Goal: Transaction & Acquisition: Purchase product/service

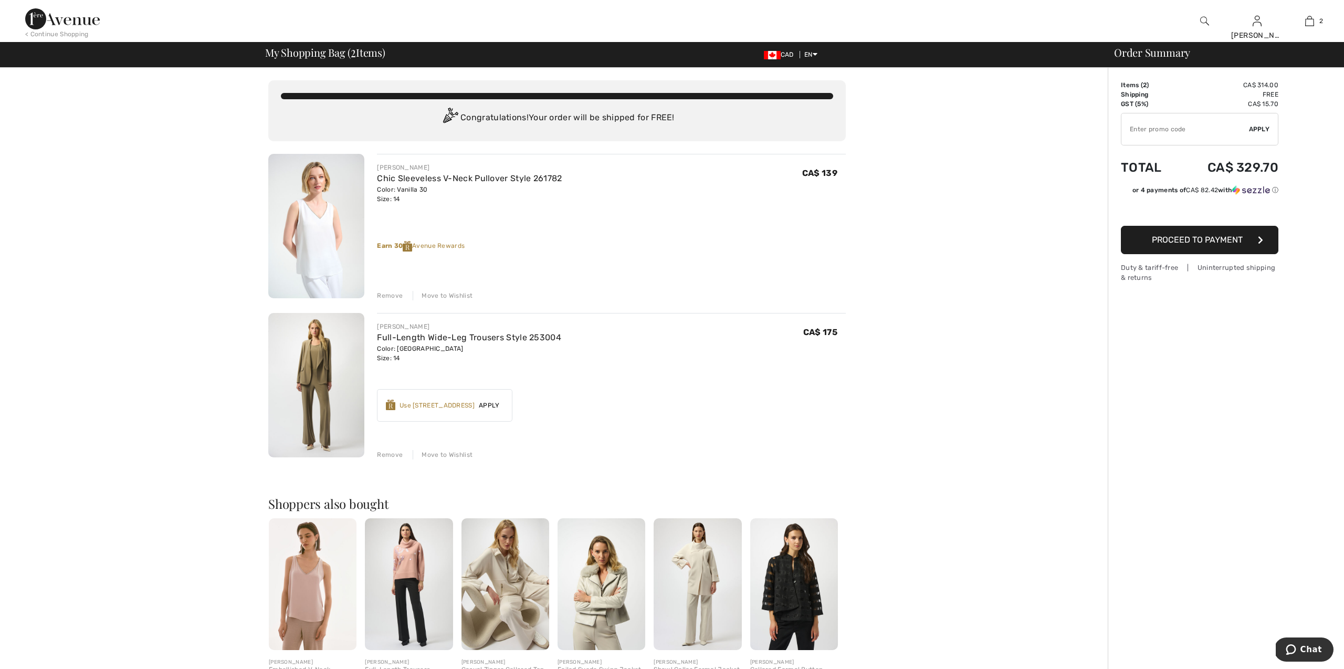
click at [497, 402] on span "Apply" at bounding box center [489, 405] width 29 height 9
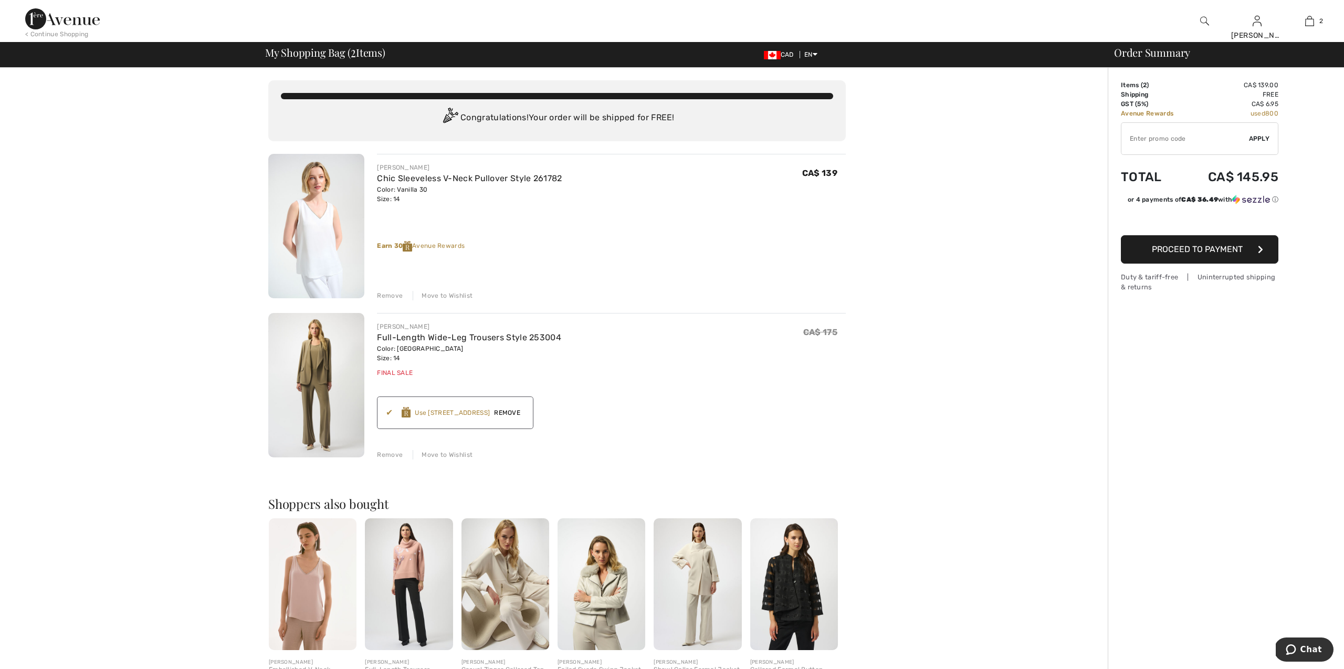
click at [1179, 138] on input "TEXT" at bounding box center [1185, 138] width 128 height 31
type input "GC005054181"
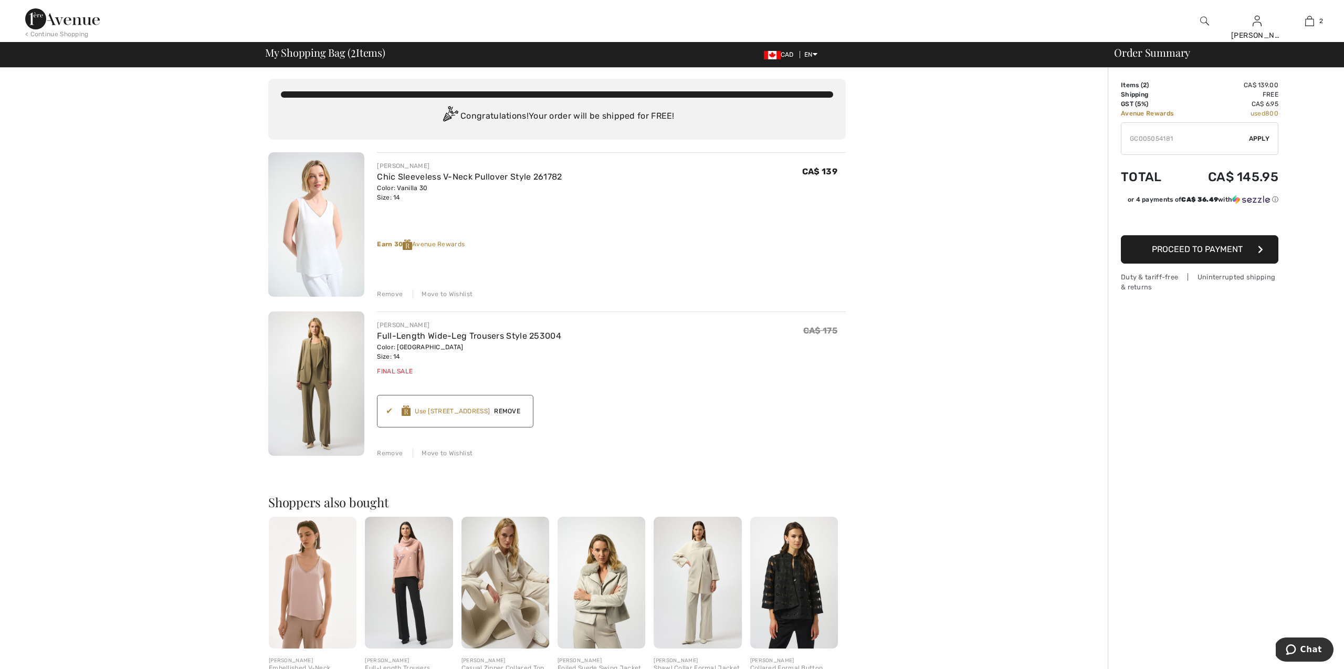
click at [1256, 139] on span "Apply" at bounding box center [1259, 138] width 21 height 9
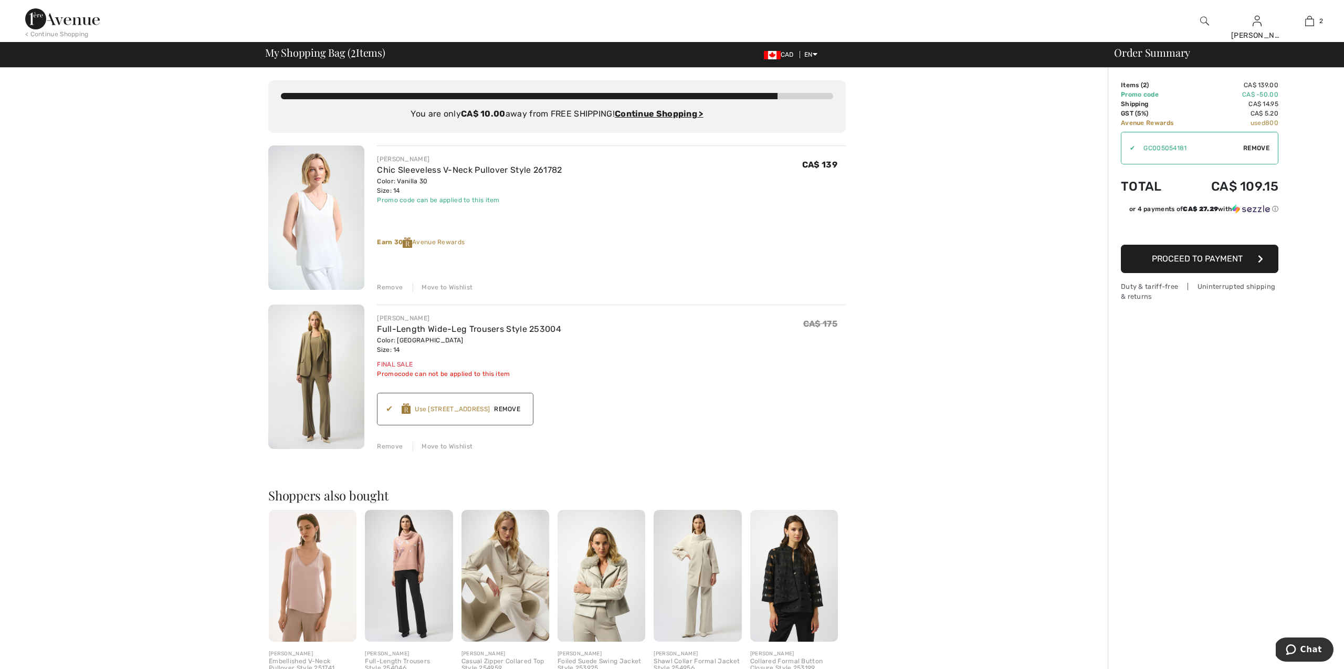
click at [1199, 269] on button "Proceed to Payment" at bounding box center [1199, 259] width 157 height 28
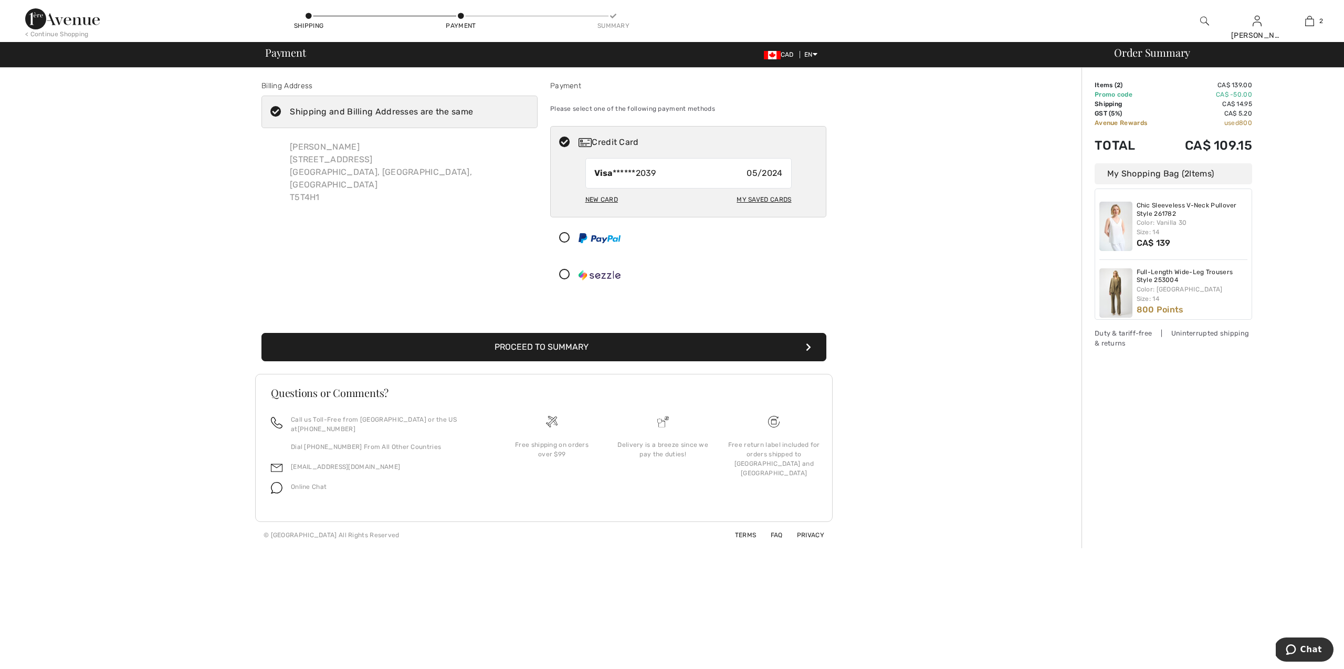
scroll to position [1, 0]
click at [756, 200] on div "My Saved Cards" at bounding box center [763, 200] width 55 height 18
radio input "true"
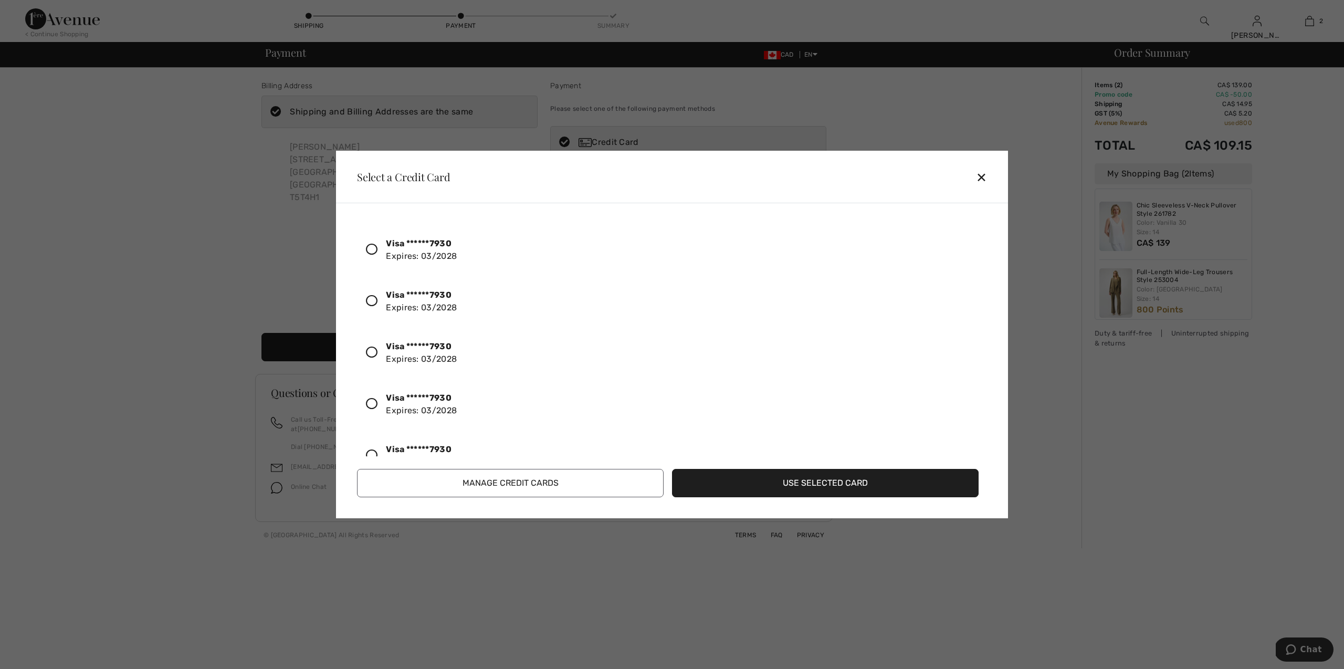
click at [412, 306] on div "Visa ******7930 Expires: 03/2028" at bounding box center [421, 301] width 71 height 25
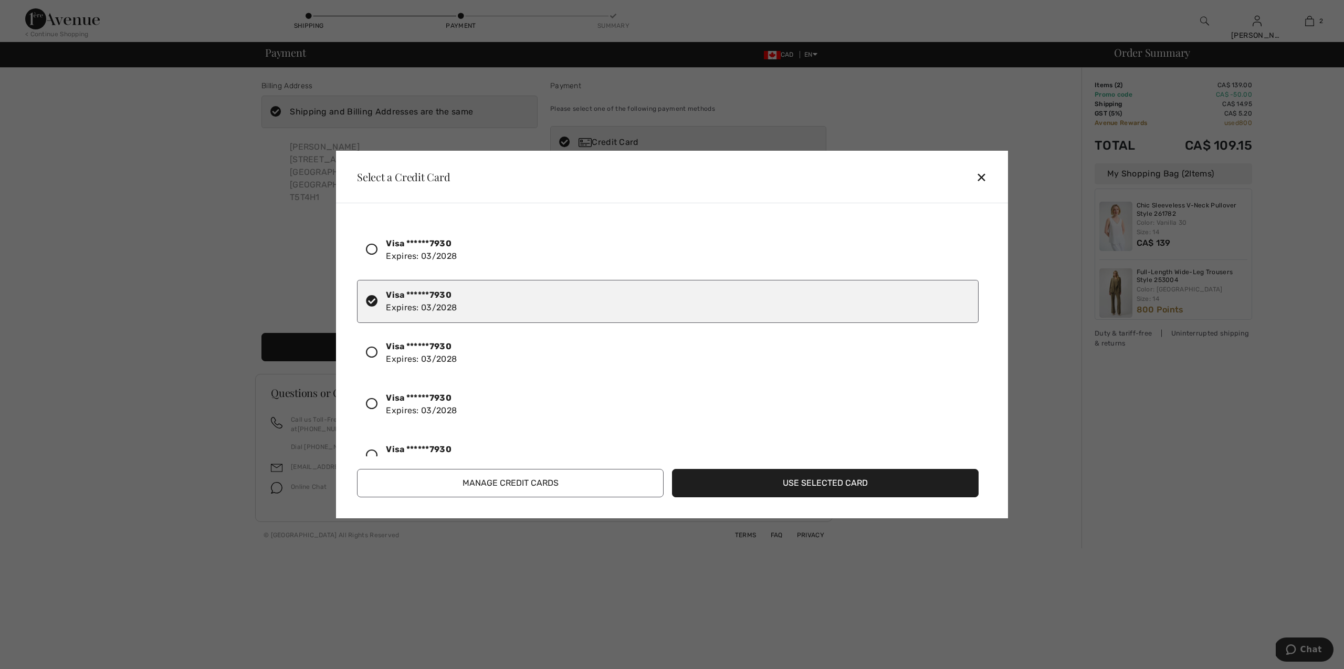
click at [808, 484] on button "Use Selected Card" at bounding box center [825, 483] width 307 height 28
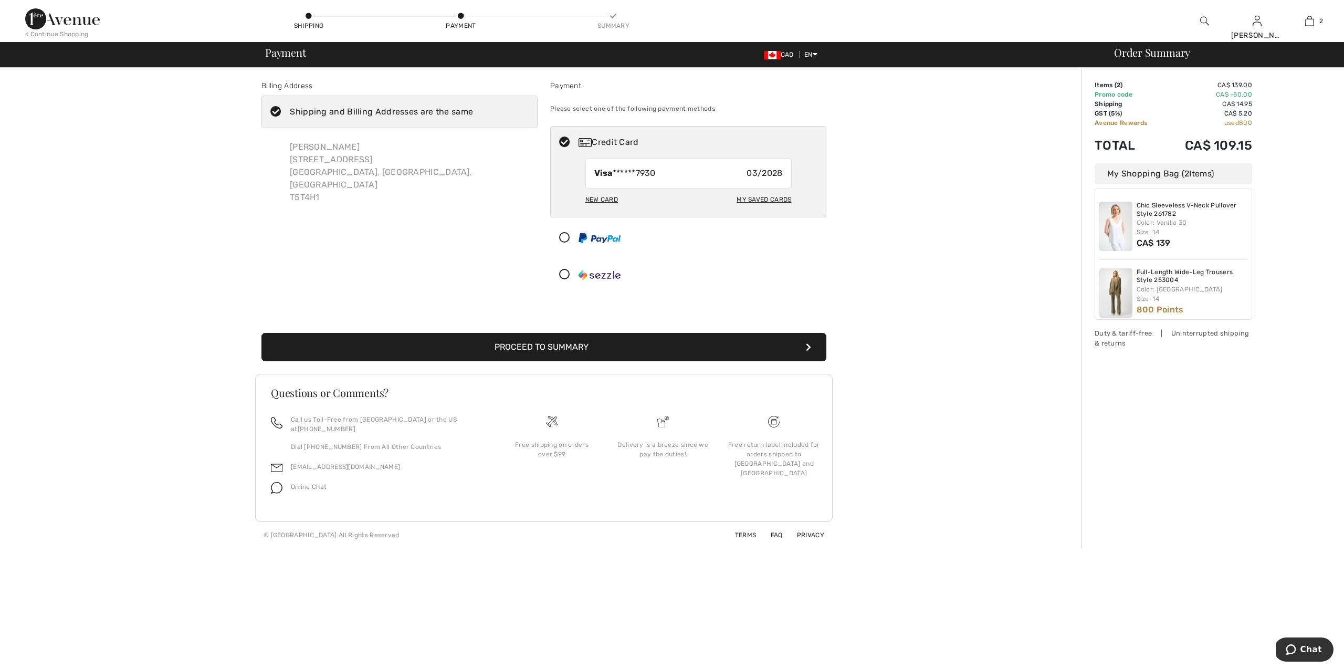
click at [711, 350] on button "Proceed to Summary" at bounding box center [543, 347] width 565 height 28
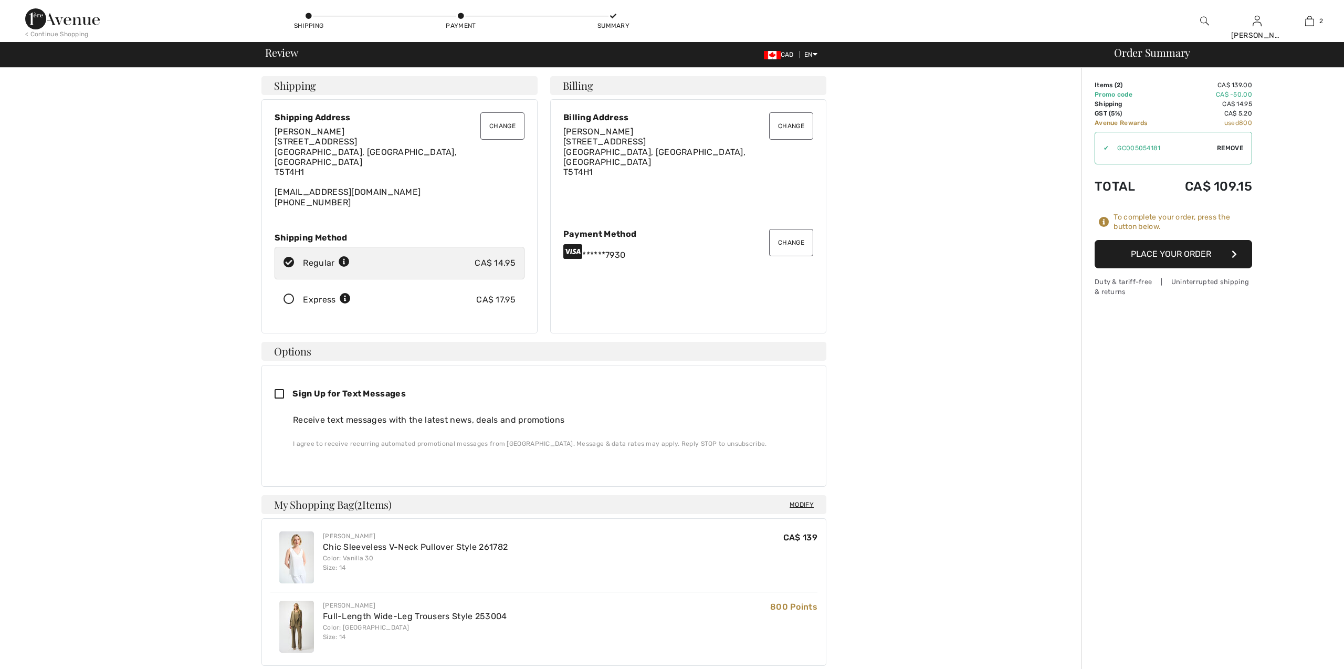
checkbox input "true"
click at [276, 56] on span "Review" at bounding box center [281, 52] width 33 height 10
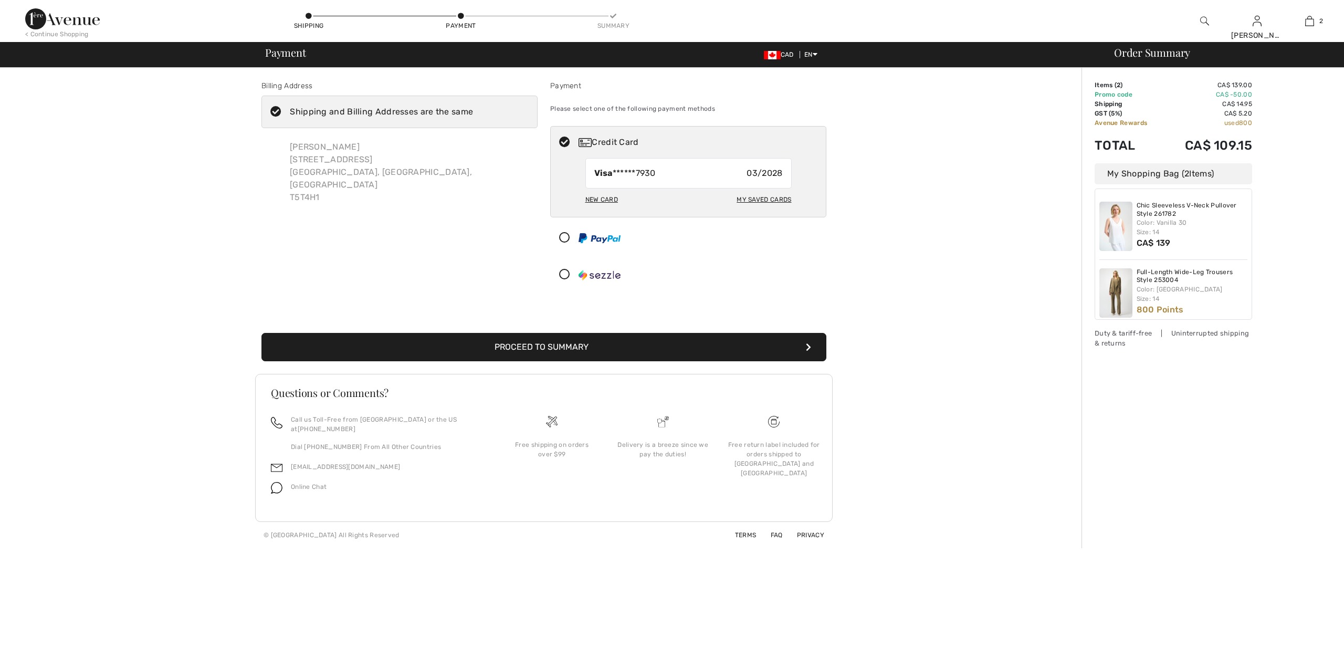
click at [67, 25] on img at bounding box center [62, 18] width 75 height 21
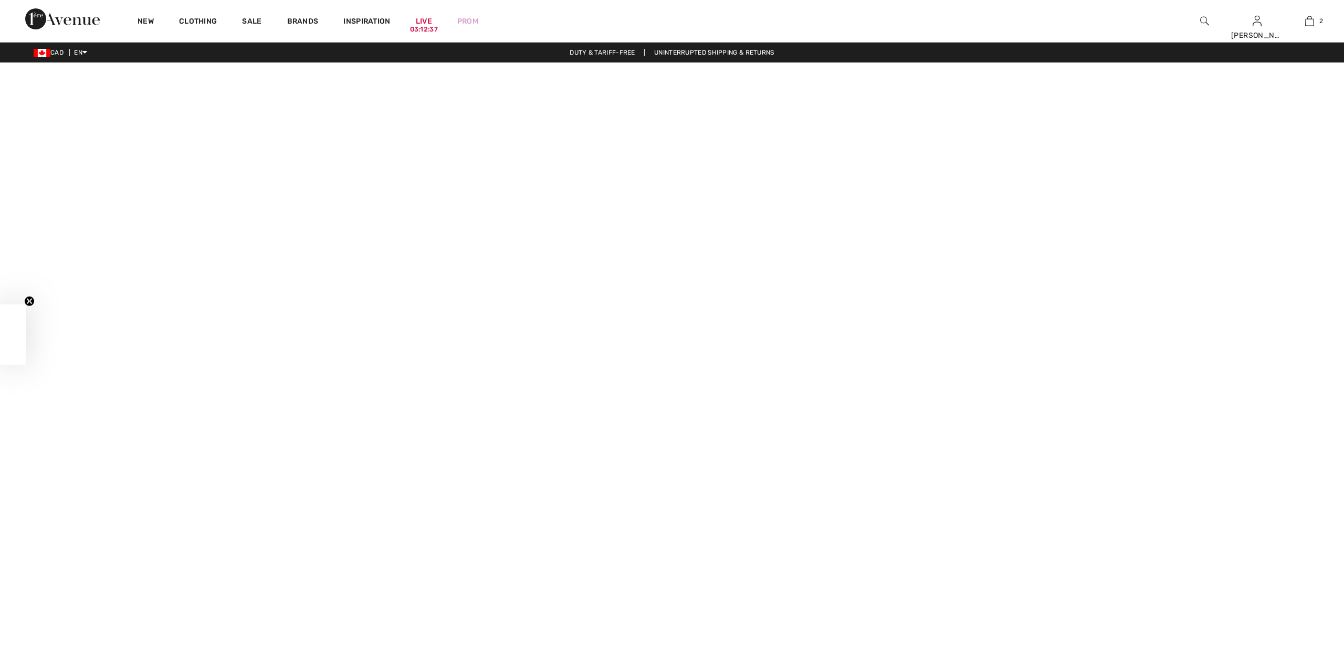
checkbox input "true"
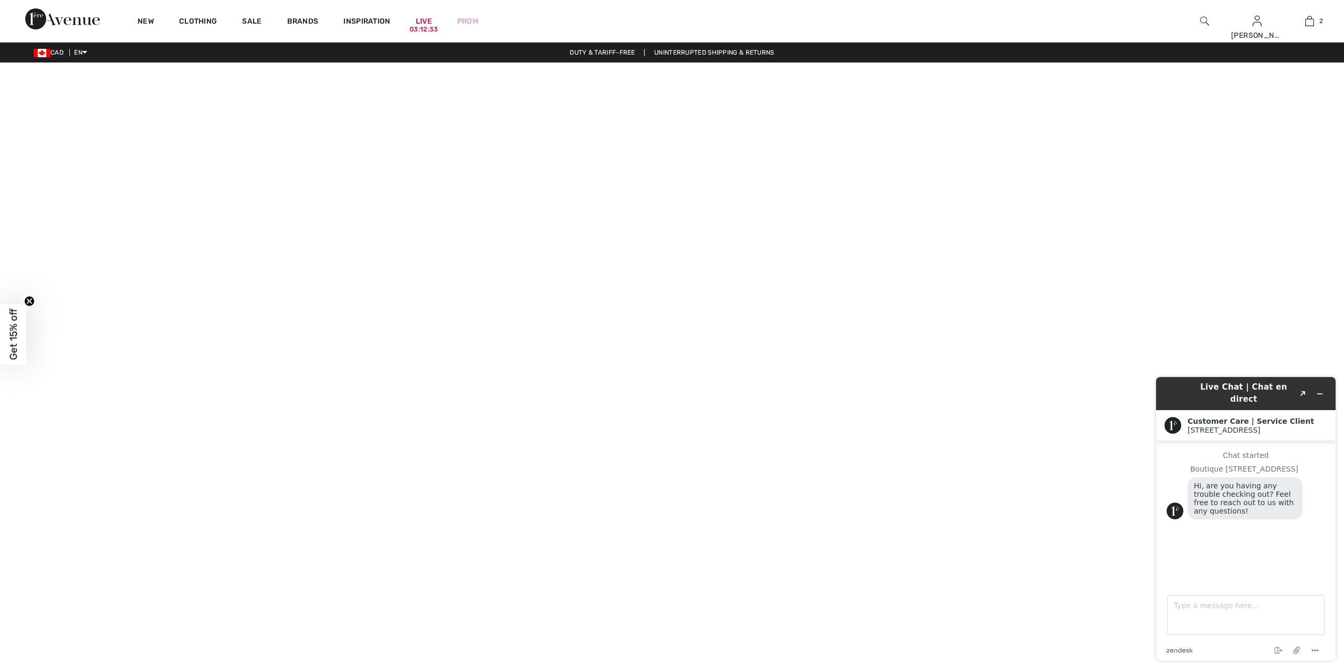
click at [321, 519] on video at bounding box center [672, 398] width 1344 height 672
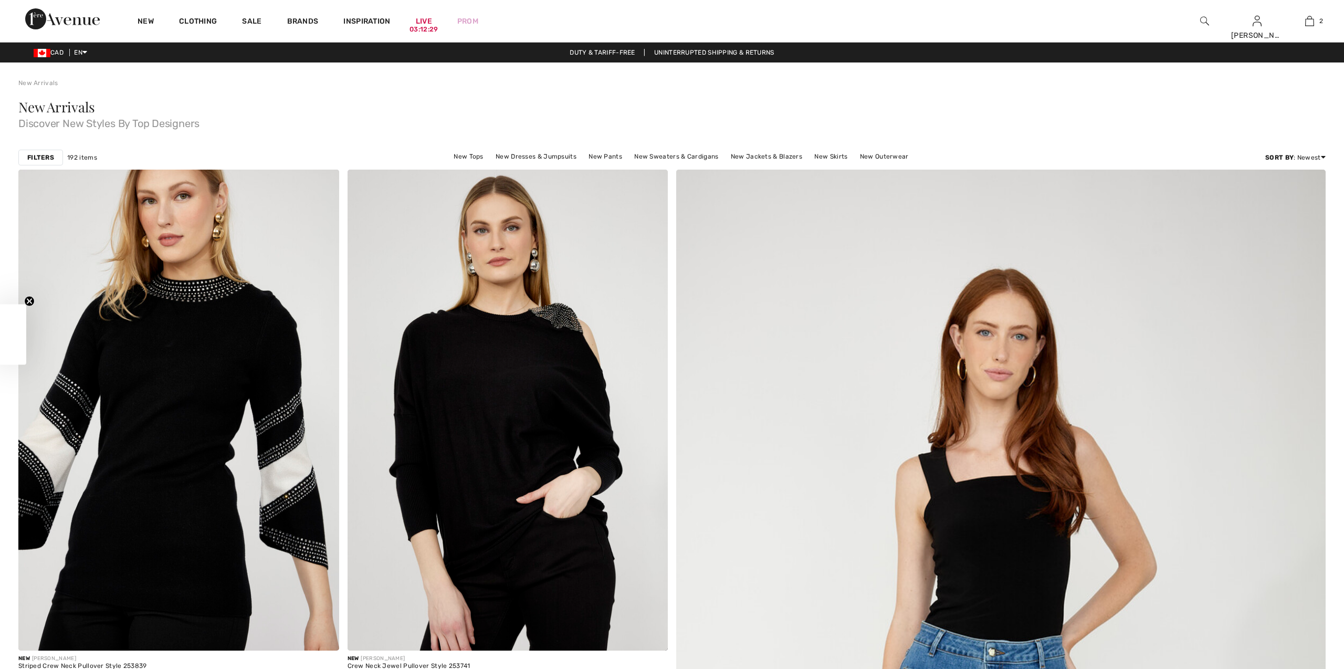
scroll to position [850, 0]
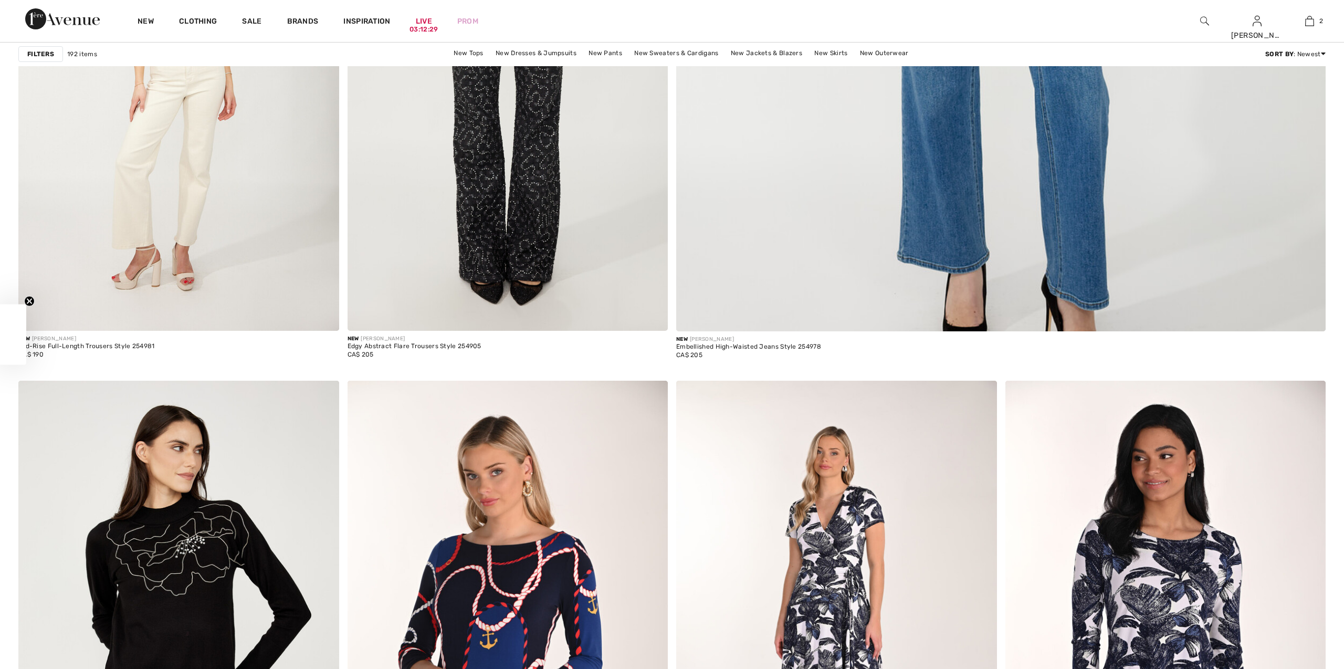
checkbox input "true"
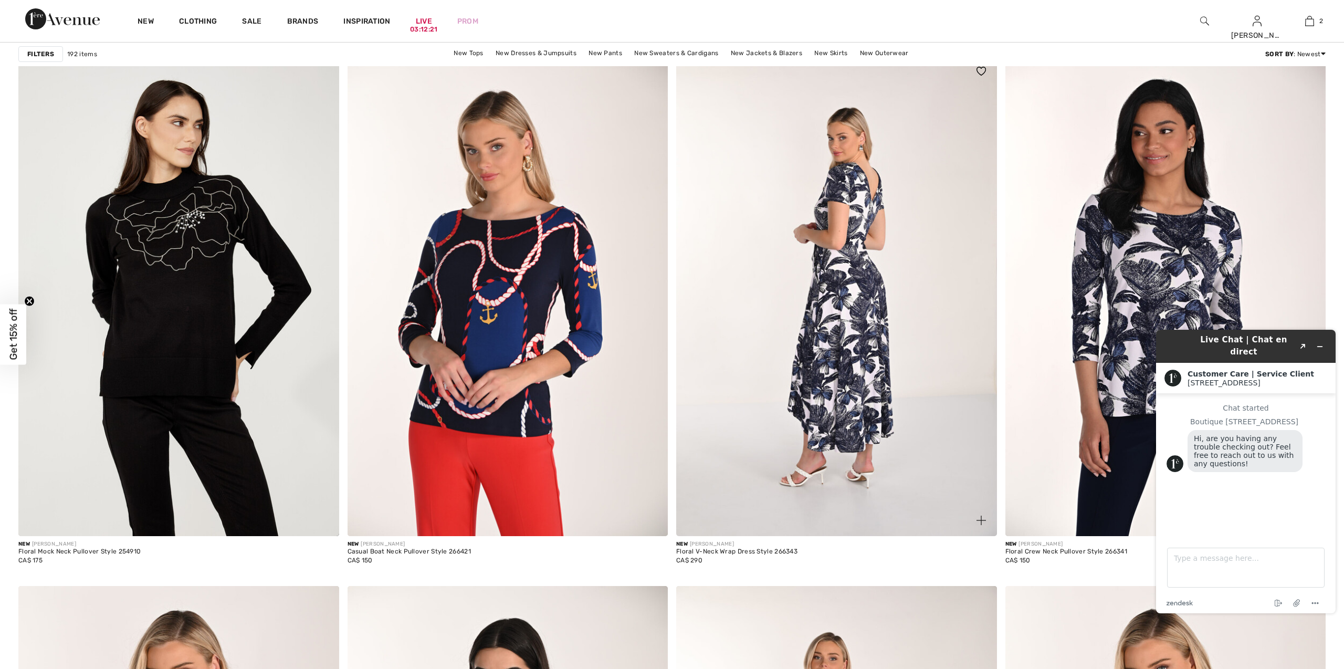
scroll to position [1188, 0]
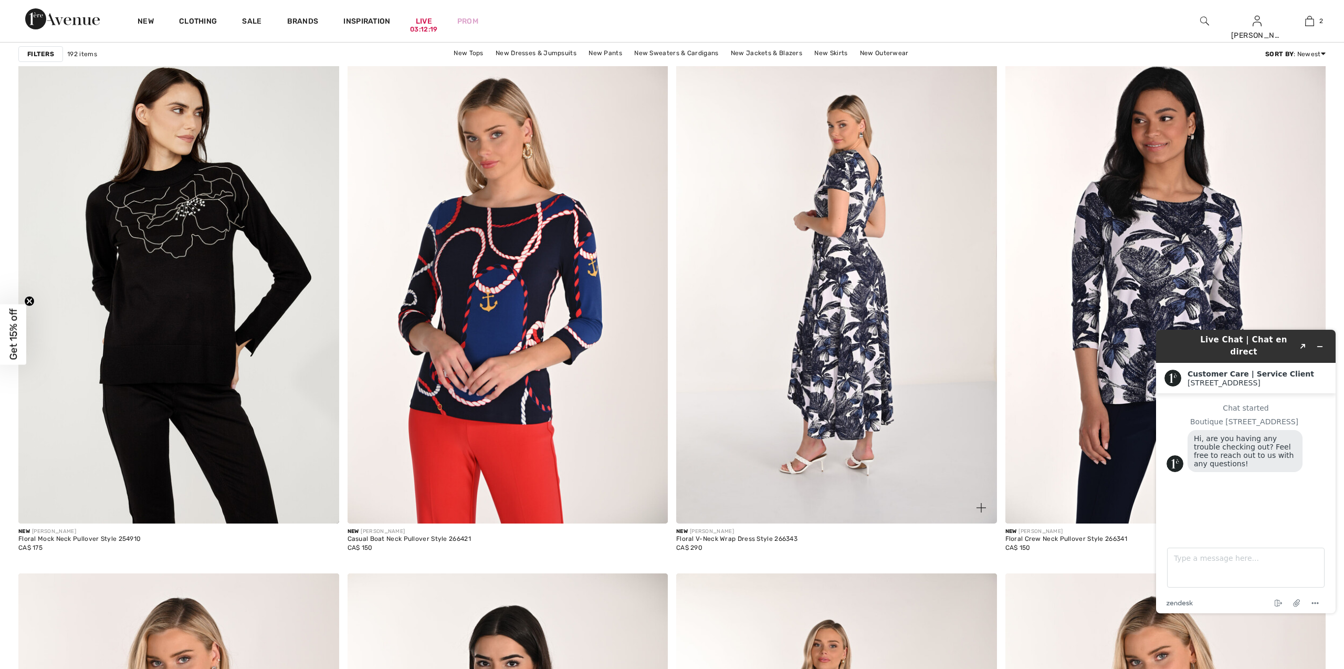
click at [822, 328] on img at bounding box center [836, 283] width 321 height 481
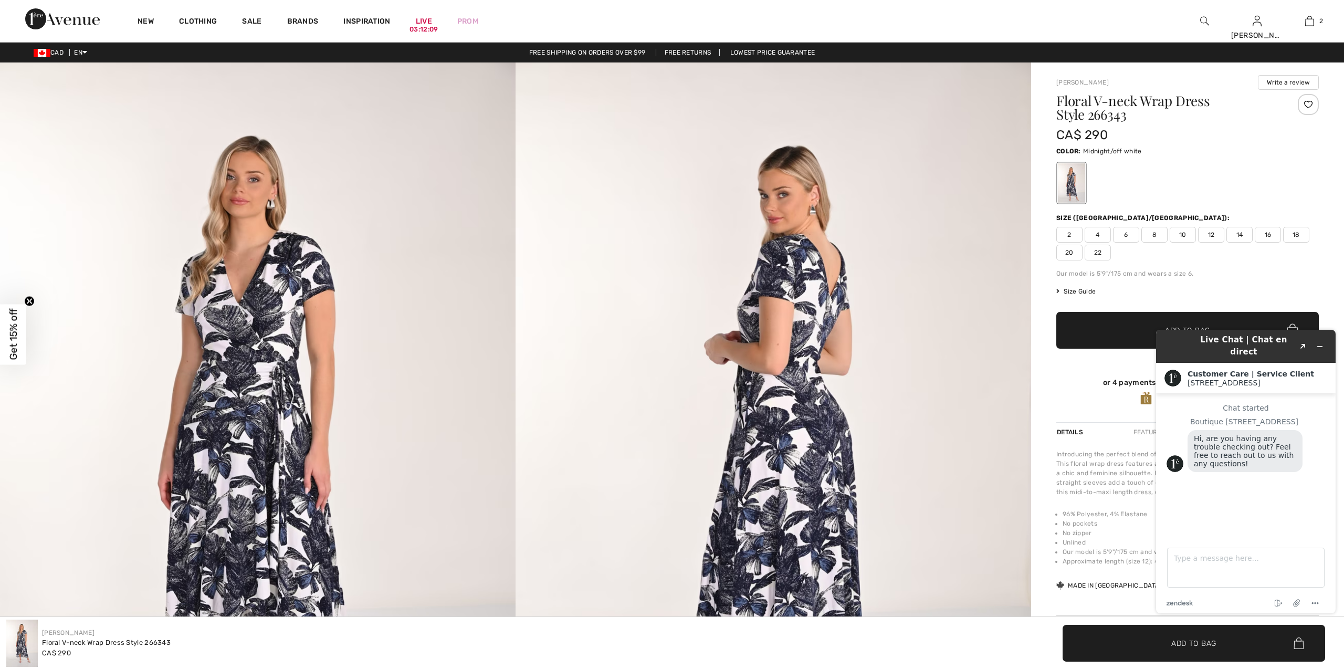
click at [1238, 237] on span "14" at bounding box center [1239, 235] width 26 height 16
click at [1115, 328] on span "✔ Added to Bag Add to Bag" at bounding box center [1187, 330] width 262 height 37
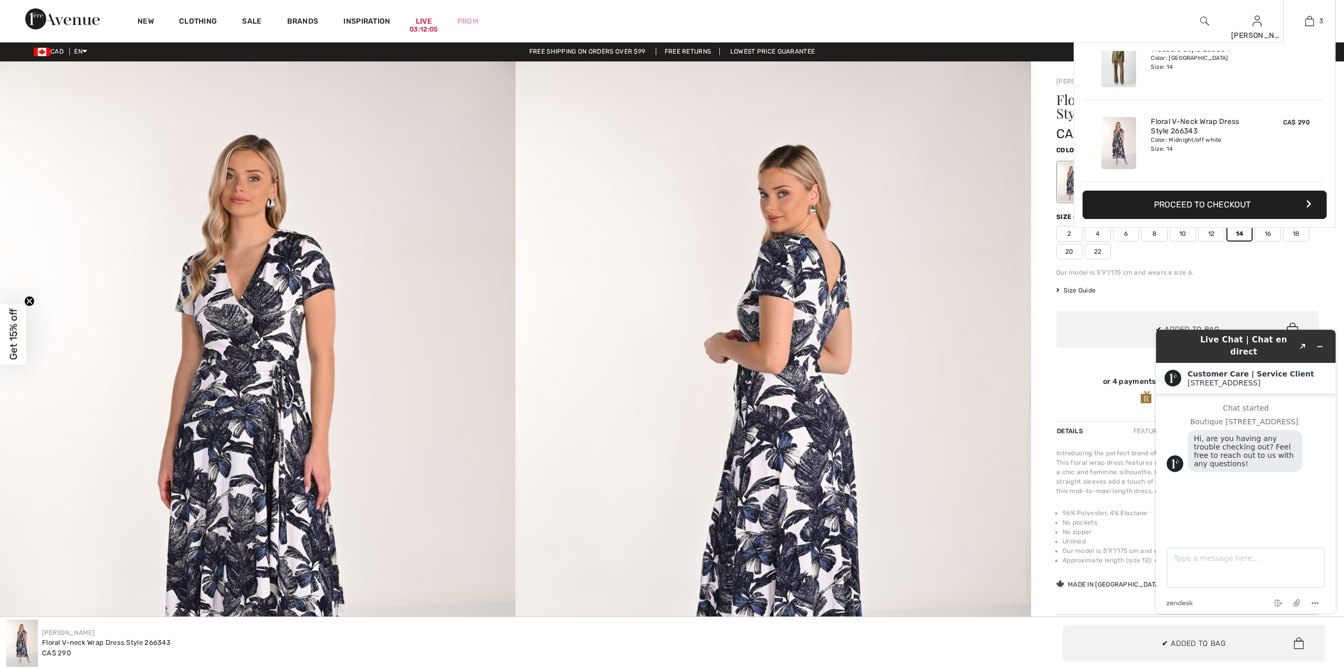
scroll to position [1, 0]
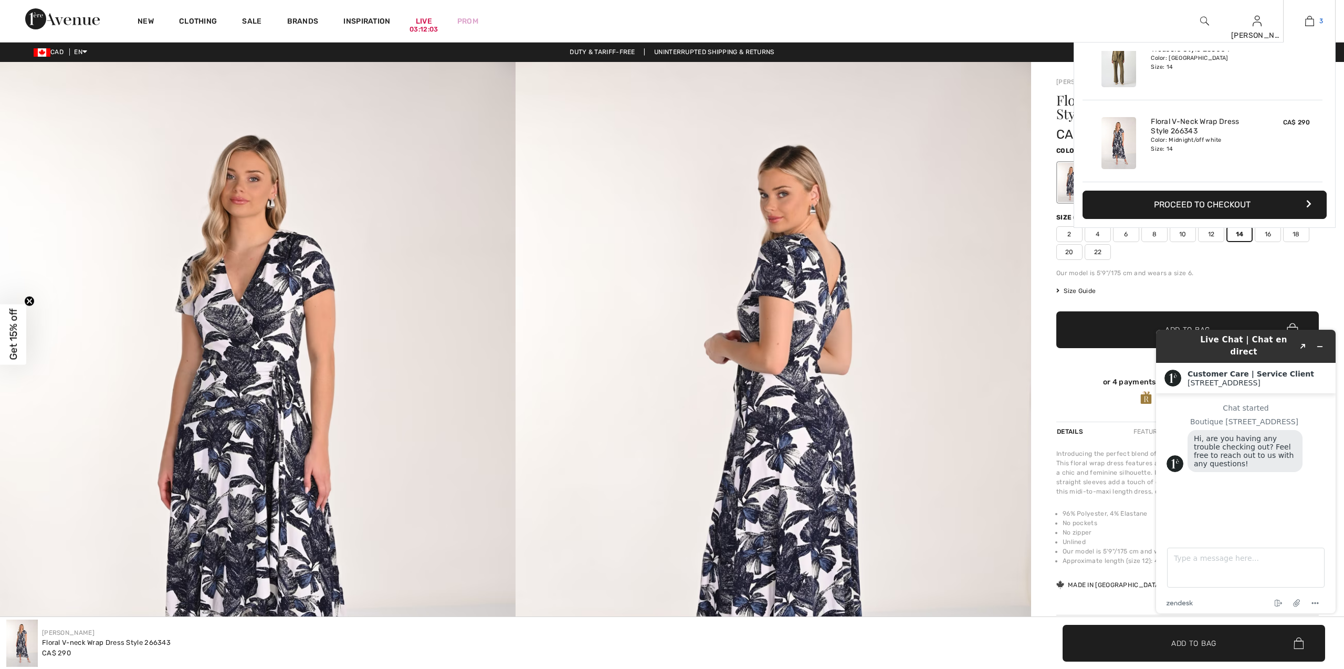
click at [1316, 26] on link "3" at bounding box center [1308, 21] width 51 height 13
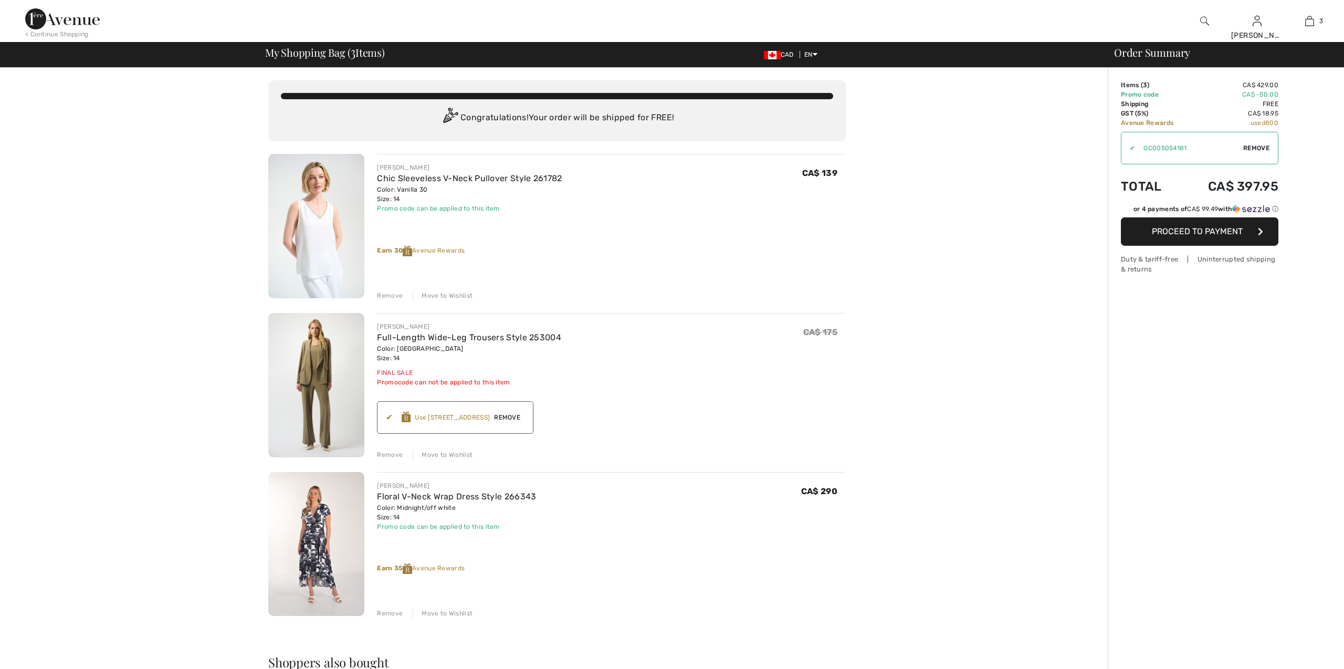
checkbox input "true"
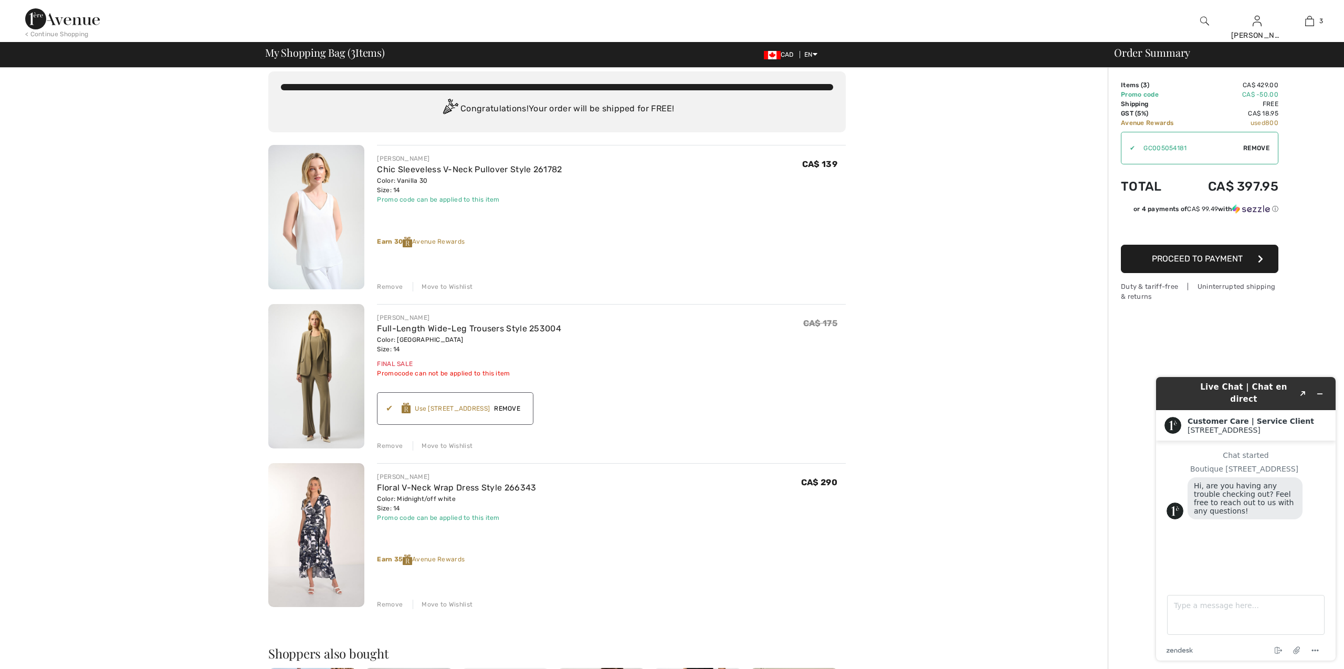
scroll to position [13, 0]
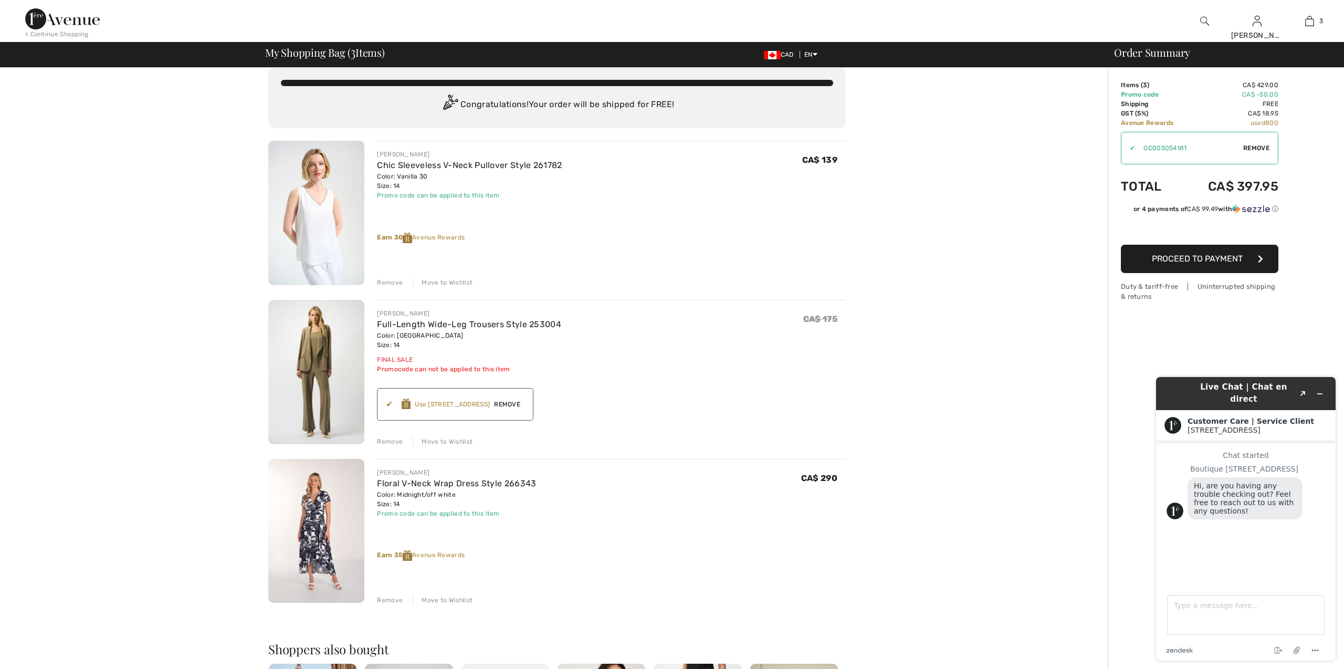
click at [1229, 264] on button "Proceed to Payment" at bounding box center [1199, 259] width 157 height 28
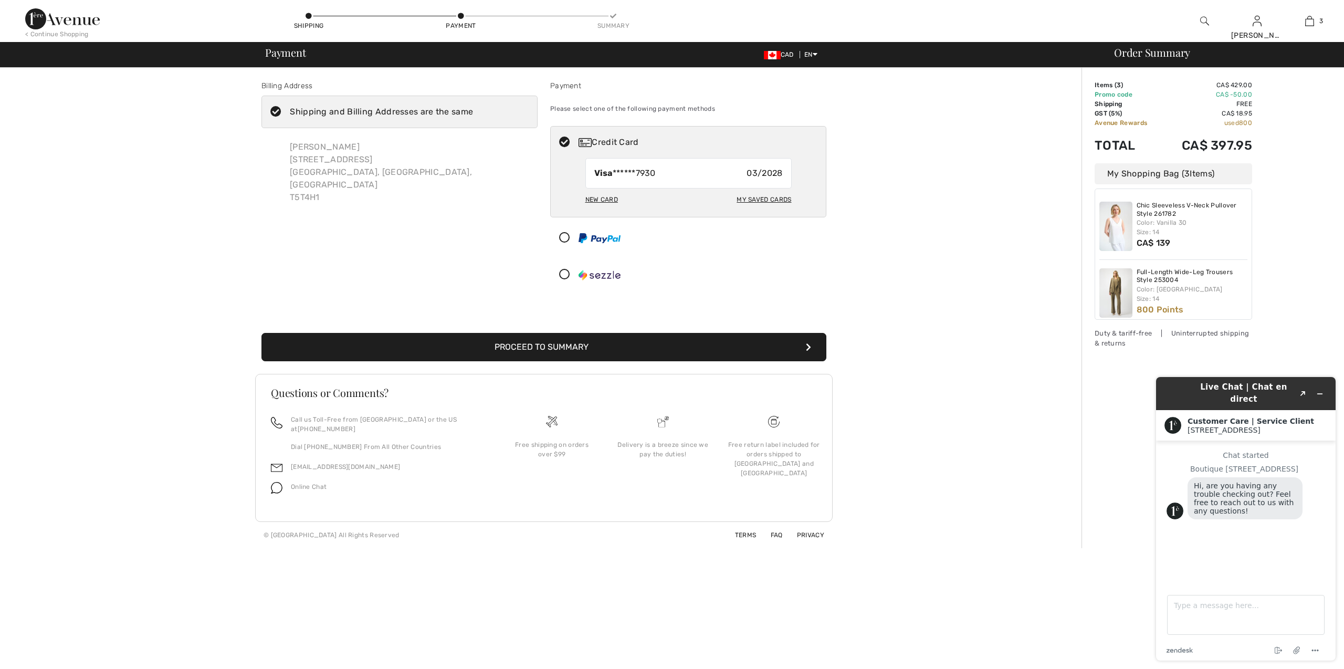
click at [664, 348] on button "Proceed to Summary" at bounding box center [543, 347] width 565 height 28
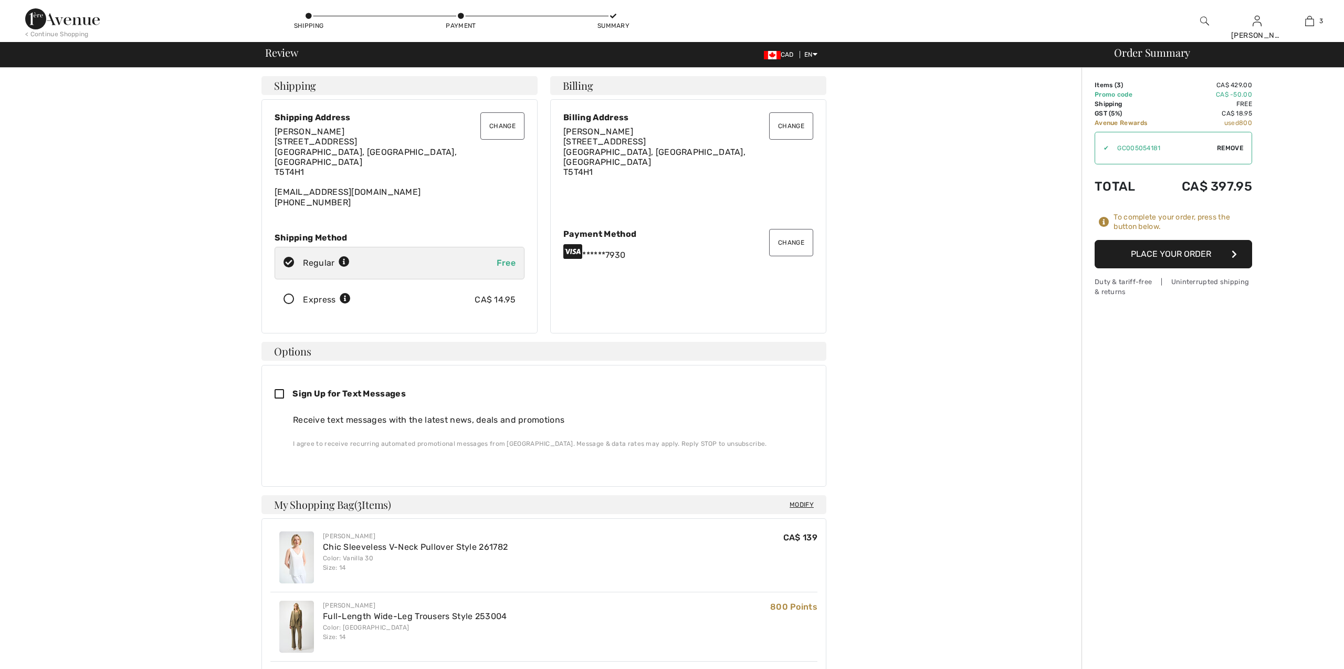
checkbox input "true"
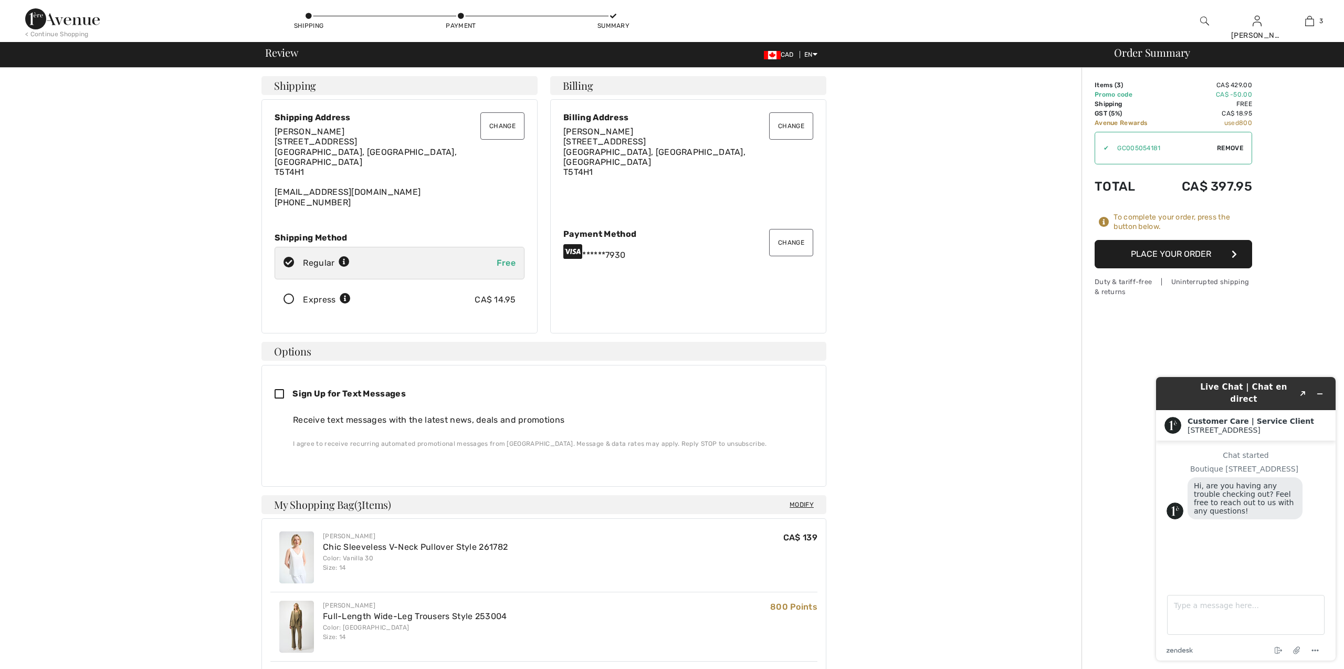
click at [1173, 259] on button "Place Your Order" at bounding box center [1172, 254] width 157 height 28
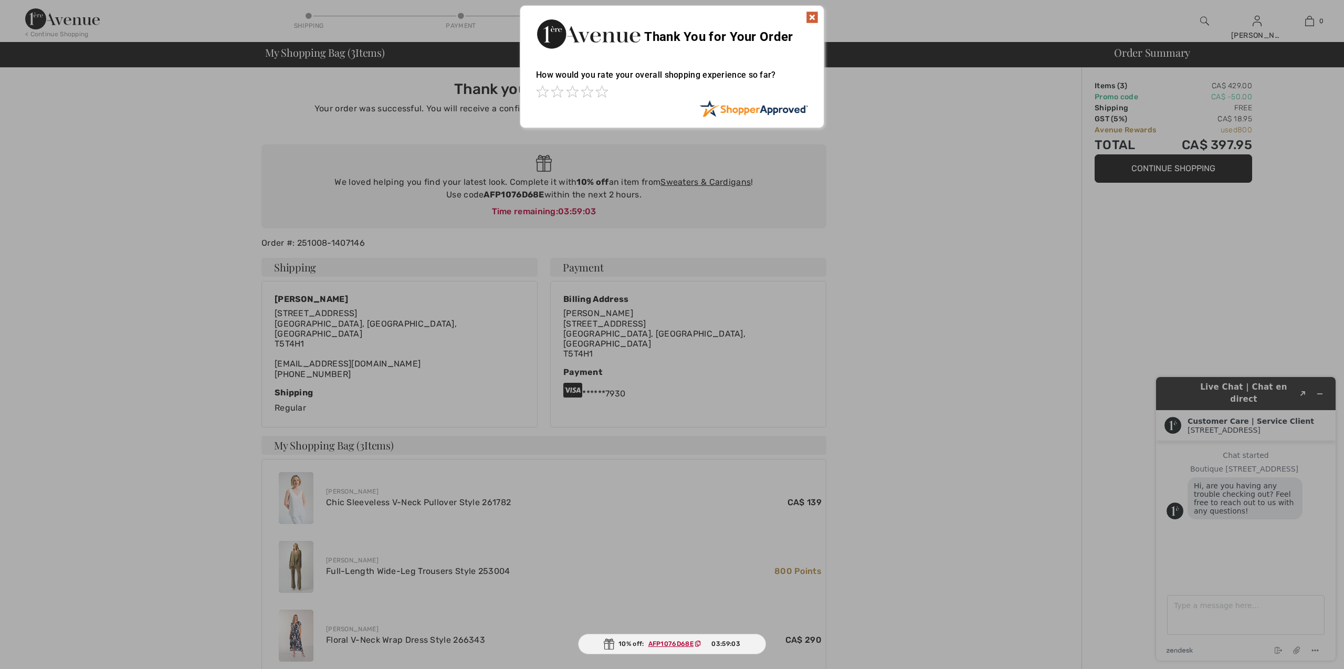
click at [808, 13] on img at bounding box center [812, 17] width 13 height 13
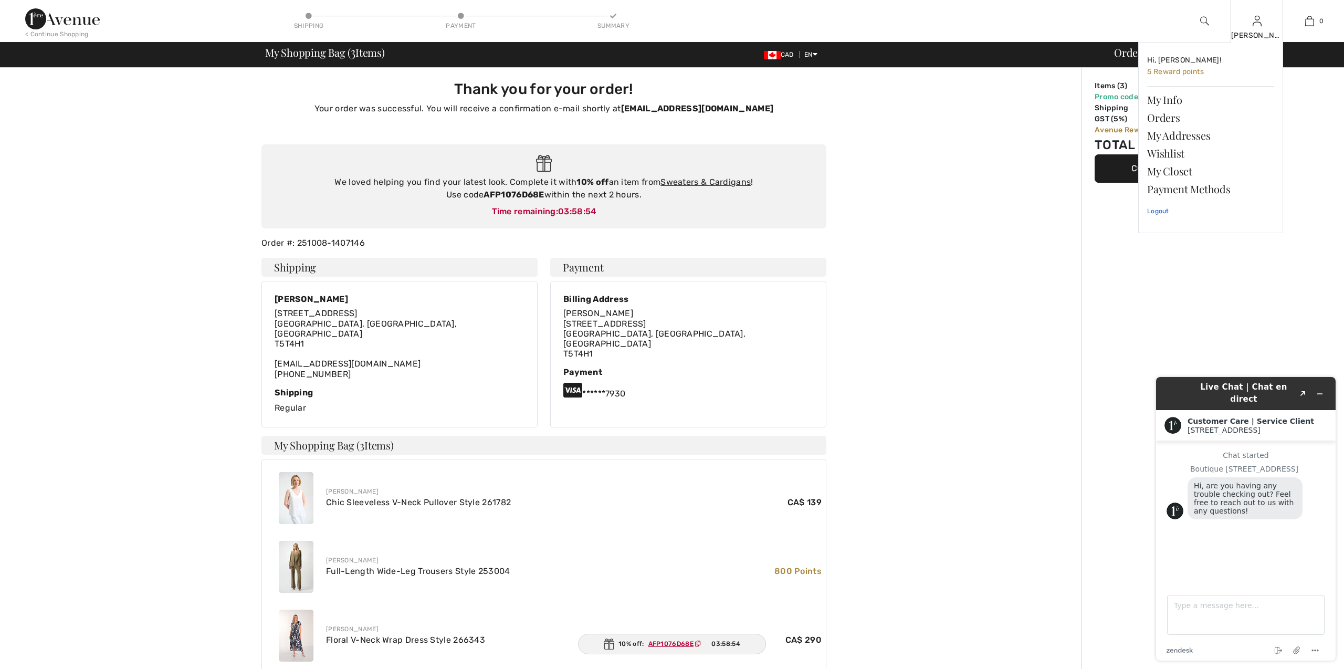
click at [1155, 212] on link "Logout" at bounding box center [1210, 211] width 127 height 26
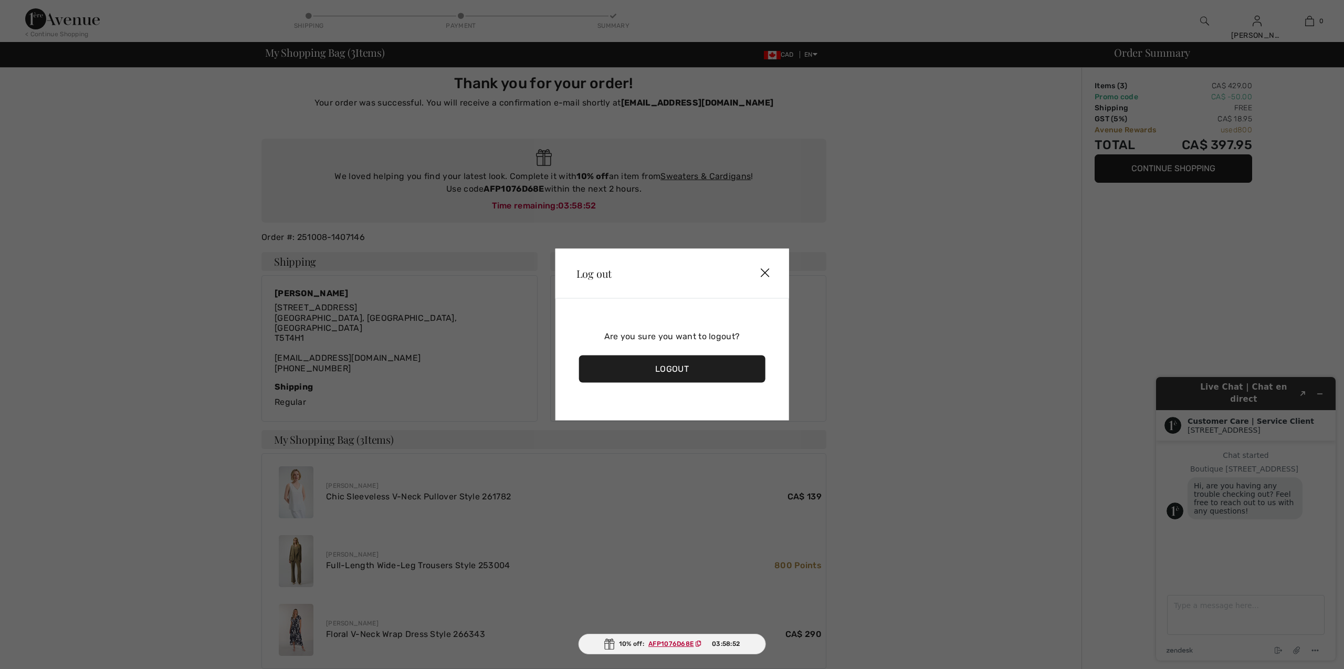
click at [665, 373] on div "Logout" at bounding box center [672, 368] width 186 height 27
